Goal: Transaction & Acquisition: Purchase product/service

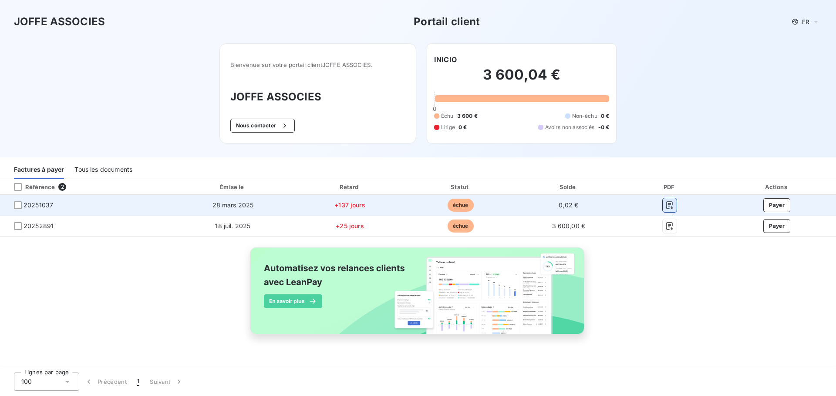
click at [669, 203] on icon "button" at bounding box center [669, 206] width 7 height 8
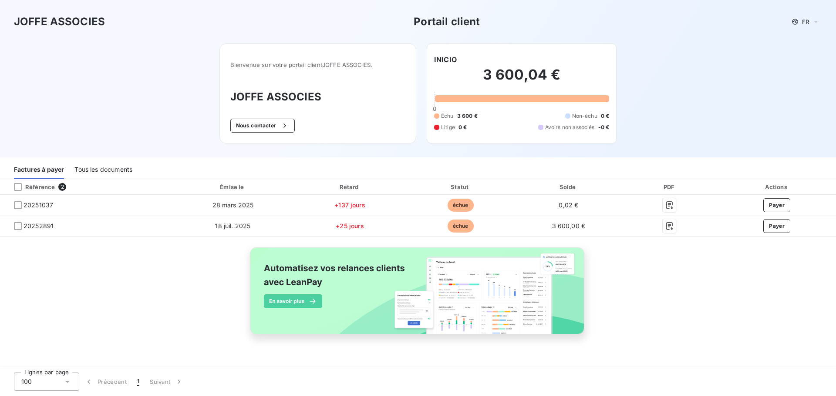
click at [690, 353] on div "Référence 2 Émise le Retard Statut Solde PDF Actions 20251037 28 mars 2025 +137…" at bounding box center [418, 266] width 836 height 175
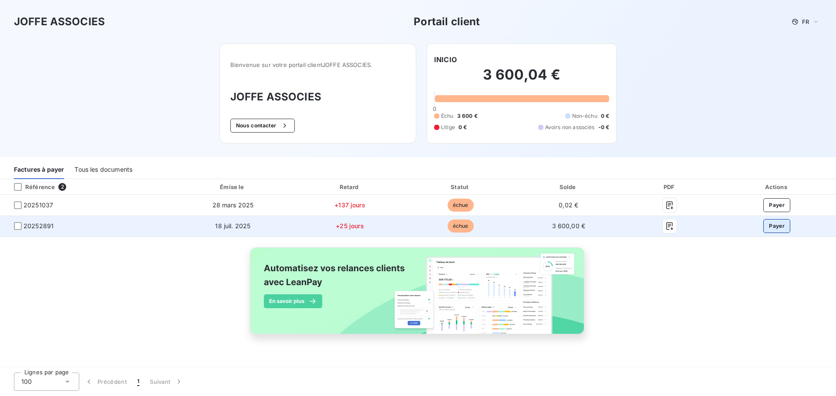
click at [778, 225] on button "Payer" at bounding box center [776, 226] width 27 height 14
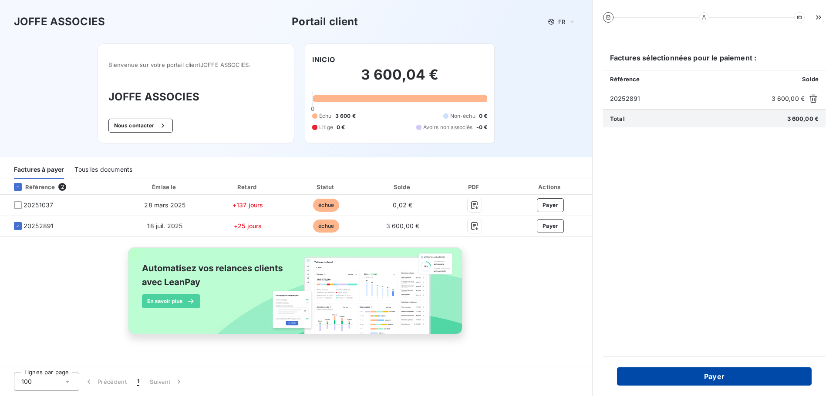
click at [697, 374] on button "Payer" at bounding box center [714, 377] width 195 height 18
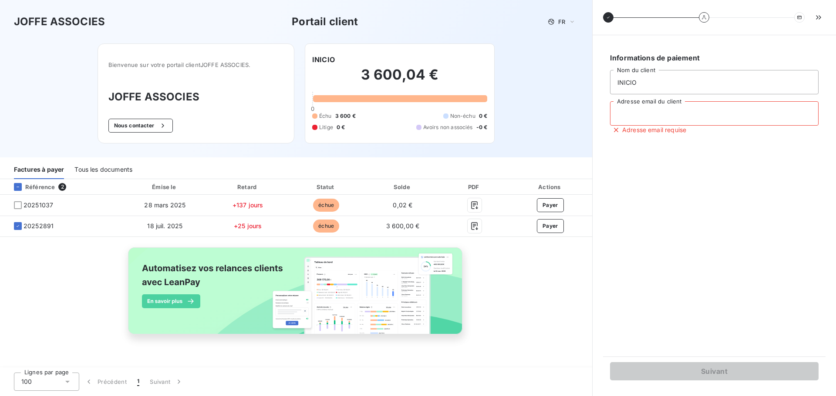
click at [714, 117] on input "Adresse email du client" at bounding box center [714, 113] width 208 height 24
type input "I"
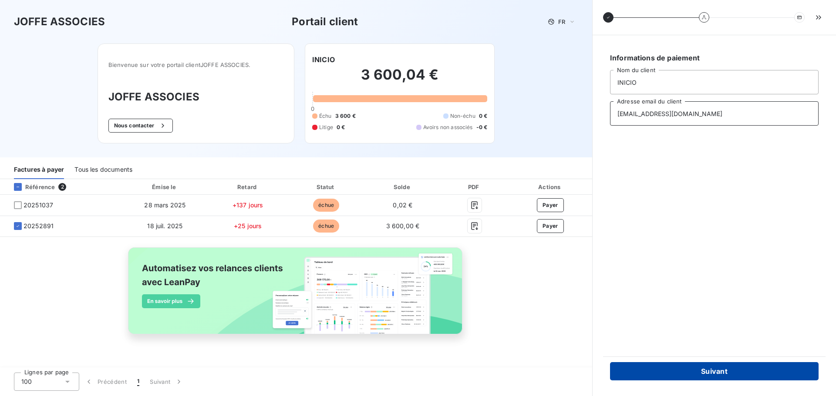
type input "[EMAIL_ADDRESS][DOMAIN_NAME]"
click at [718, 372] on button "Suivant" at bounding box center [714, 372] width 208 height 18
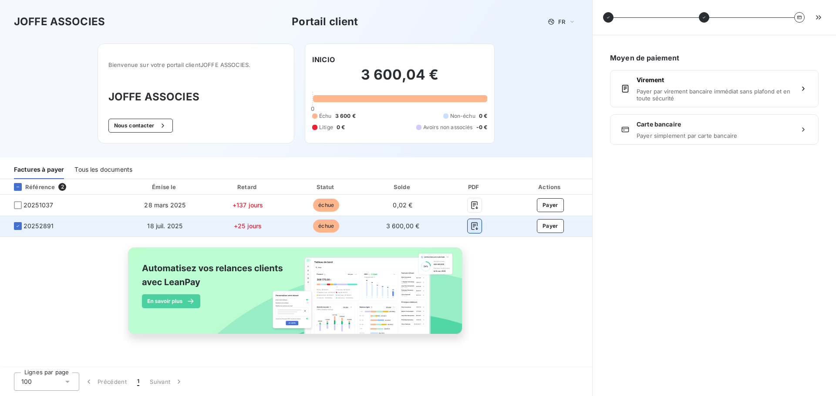
click at [468, 227] on button "button" at bounding box center [474, 226] width 14 height 14
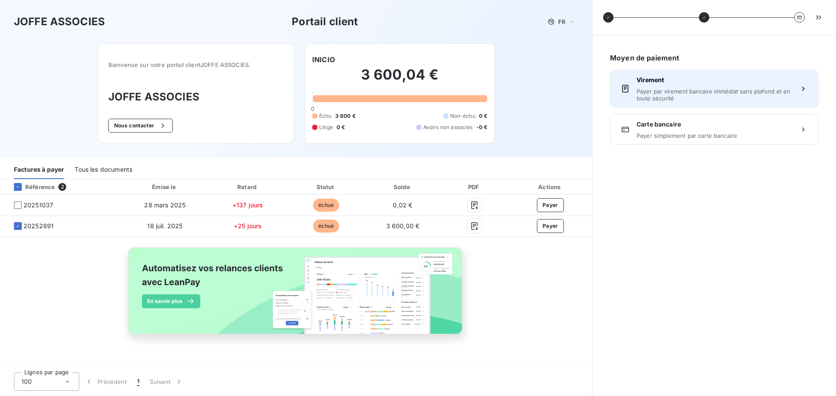
click at [694, 86] on div "Virement Payer par virement bancaire immédiat sans plafond et en toute sécurité" at bounding box center [713, 89] width 155 height 26
